Goal: Task Accomplishment & Management: Manage account settings

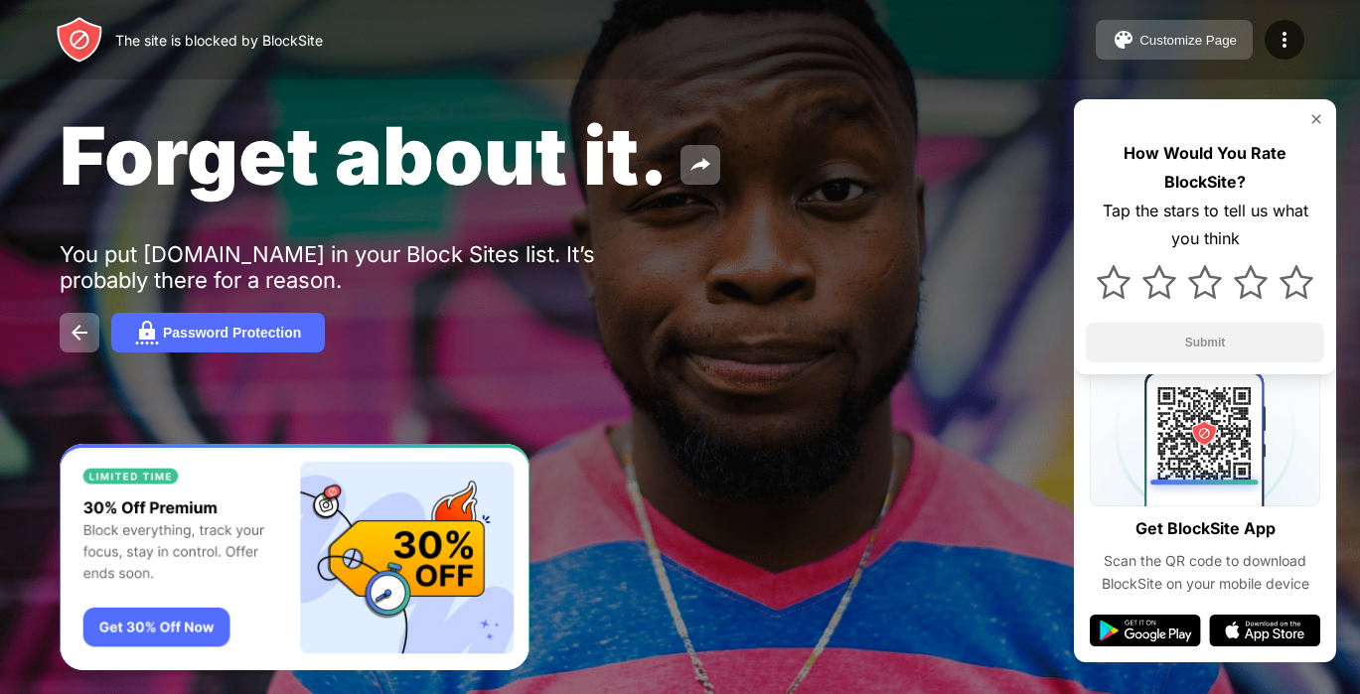
click at [1125, 27] on button "Customize Page" at bounding box center [1174, 40] width 157 height 40
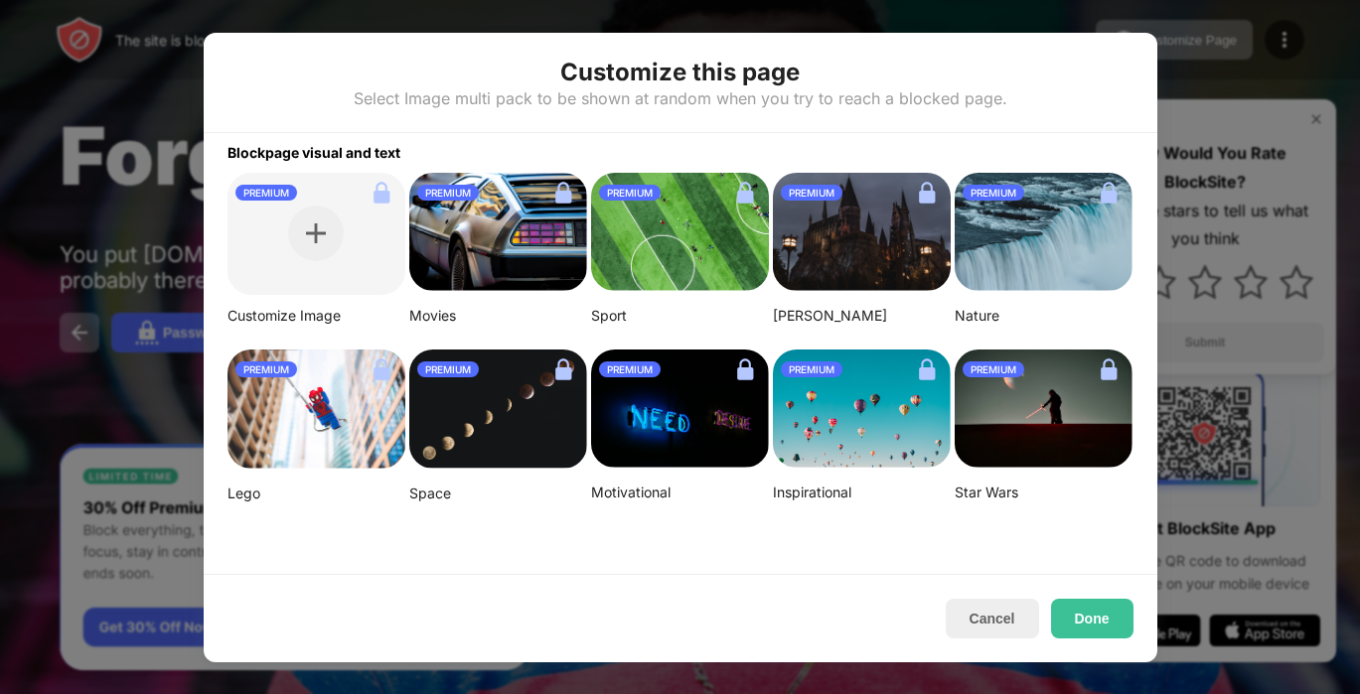
drag, startPoint x: 973, startPoint y: 621, endPoint x: 977, endPoint y: 700, distance: 79.6
click at [977, 693] on html "The site is blocked by BlockSite Customize Page Edit Block List Redirect Custom…" at bounding box center [680, 347] width 1360 height 694
click at [1015, 620] on button "Cancel" at bounding box center [992, 619] width 93 height 40
